Goal: Book appointment/travel/reservation

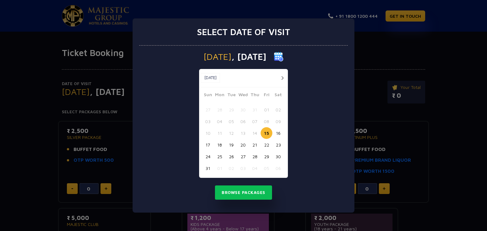
click at [266, 146] on button "22" at bounding box center [266, 145] width 12 height 12
click at [250, 193] on button "Browse Packages" at bounding box center [243, 193] width 57 height 15
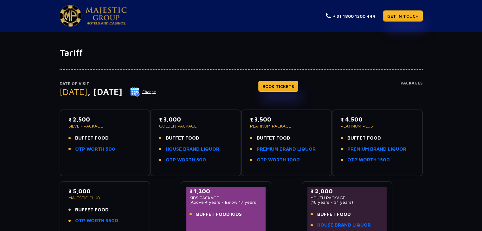
click at [414, 84] on h4 "Packages" at bounding box center [411, 92] width 22 height 23
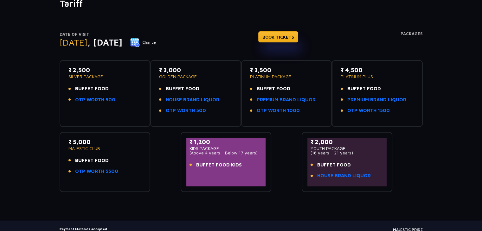
scroll to position [49, 0]
